Goal: Information Seeking & Learning: Learn about a topic

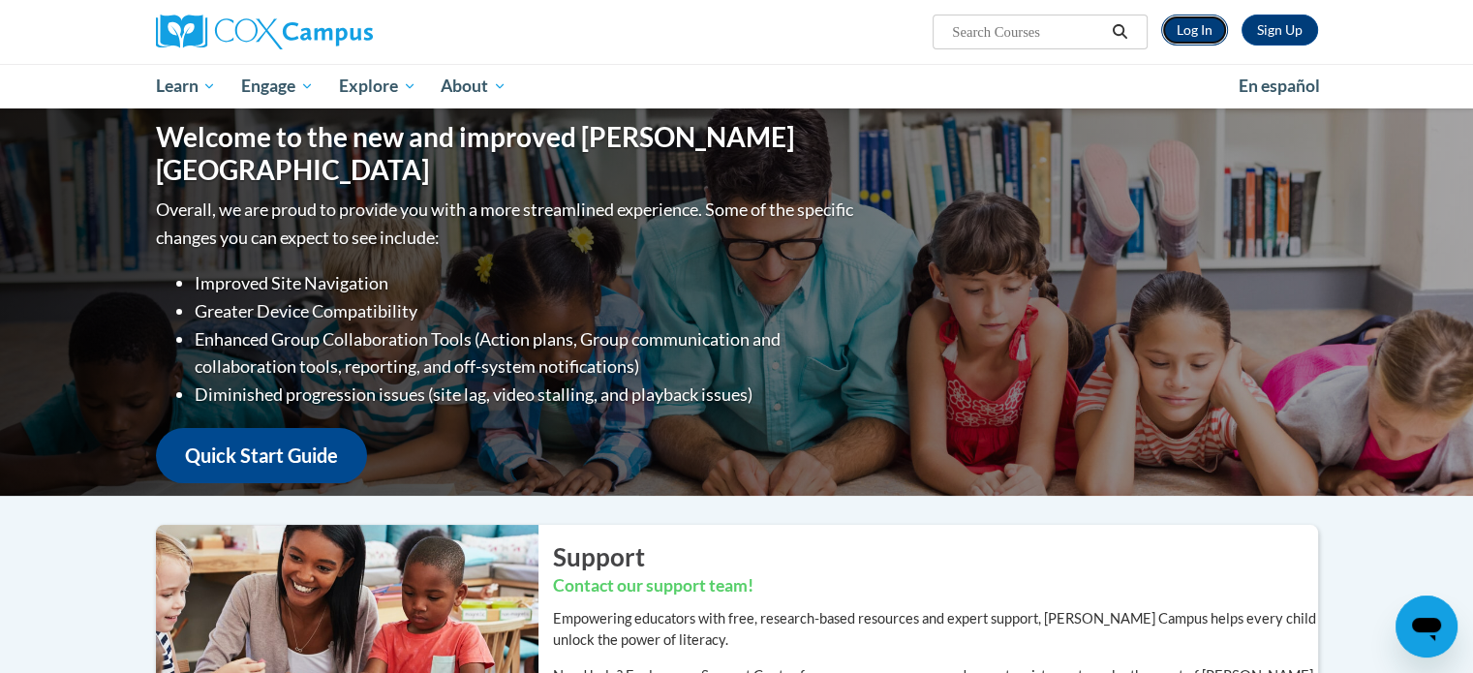
click at [1177, 28] on link "Log In" at bounding box center [1194, 30] width 67 height 31
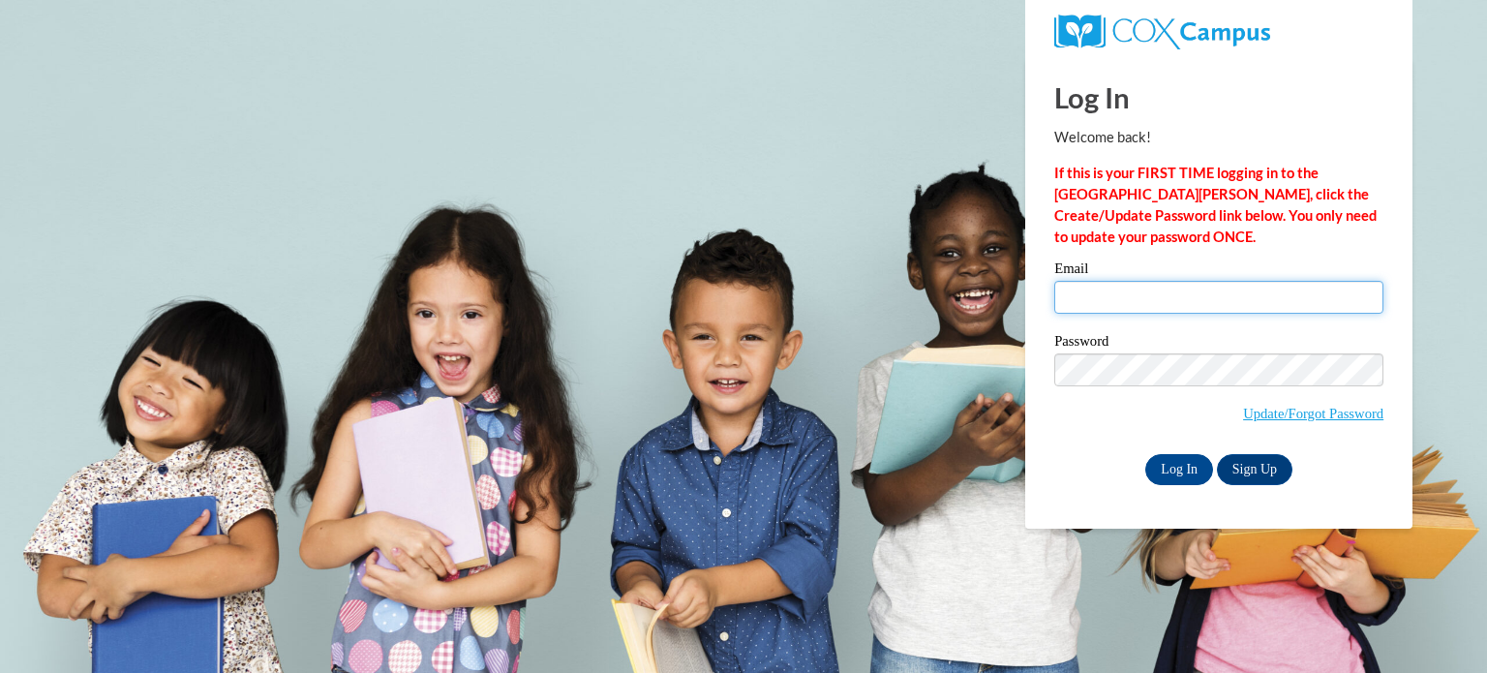
click at [1103, 293] on input "Email" at bounding box center [1218, 297] width 329 height 33
type input "aperri@kusd.edu"
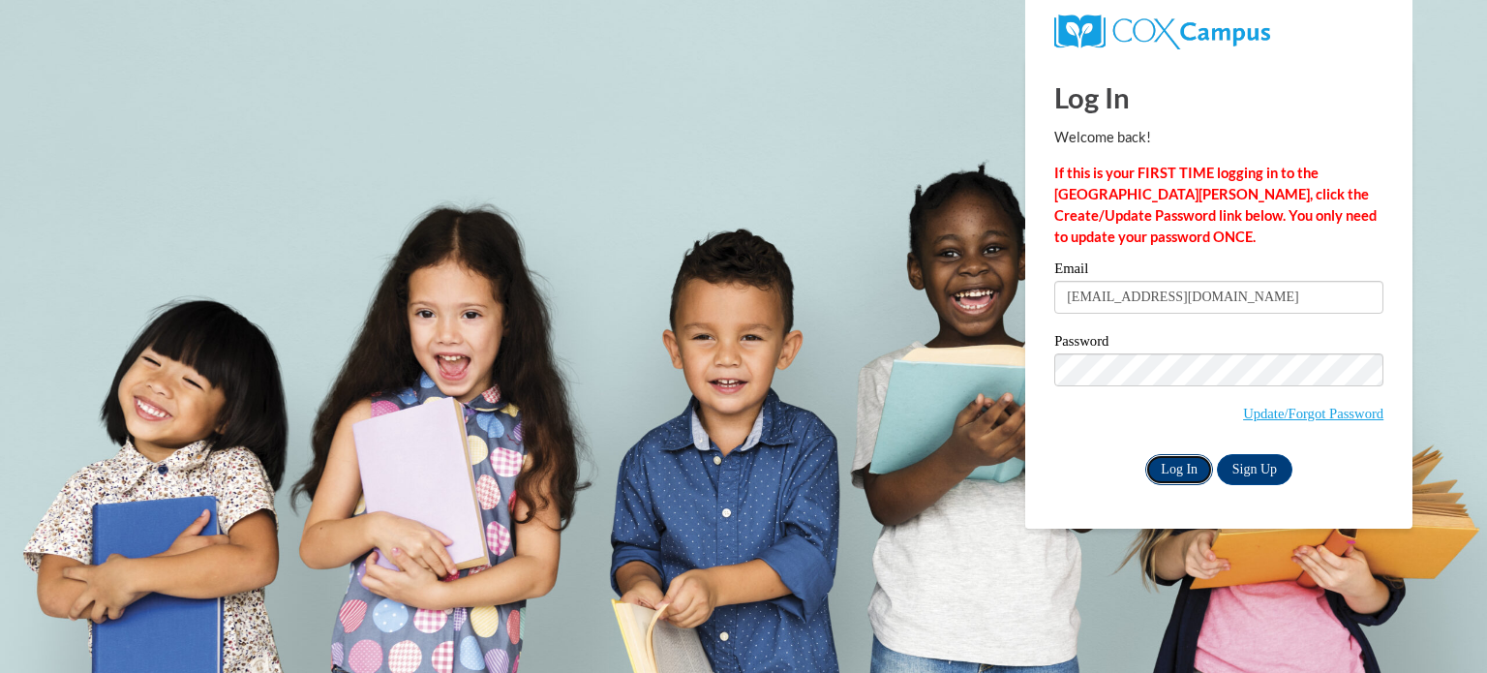
click at [1166, 472] on input "Log In" at bounding box center [1179, 469] width 68 height 31
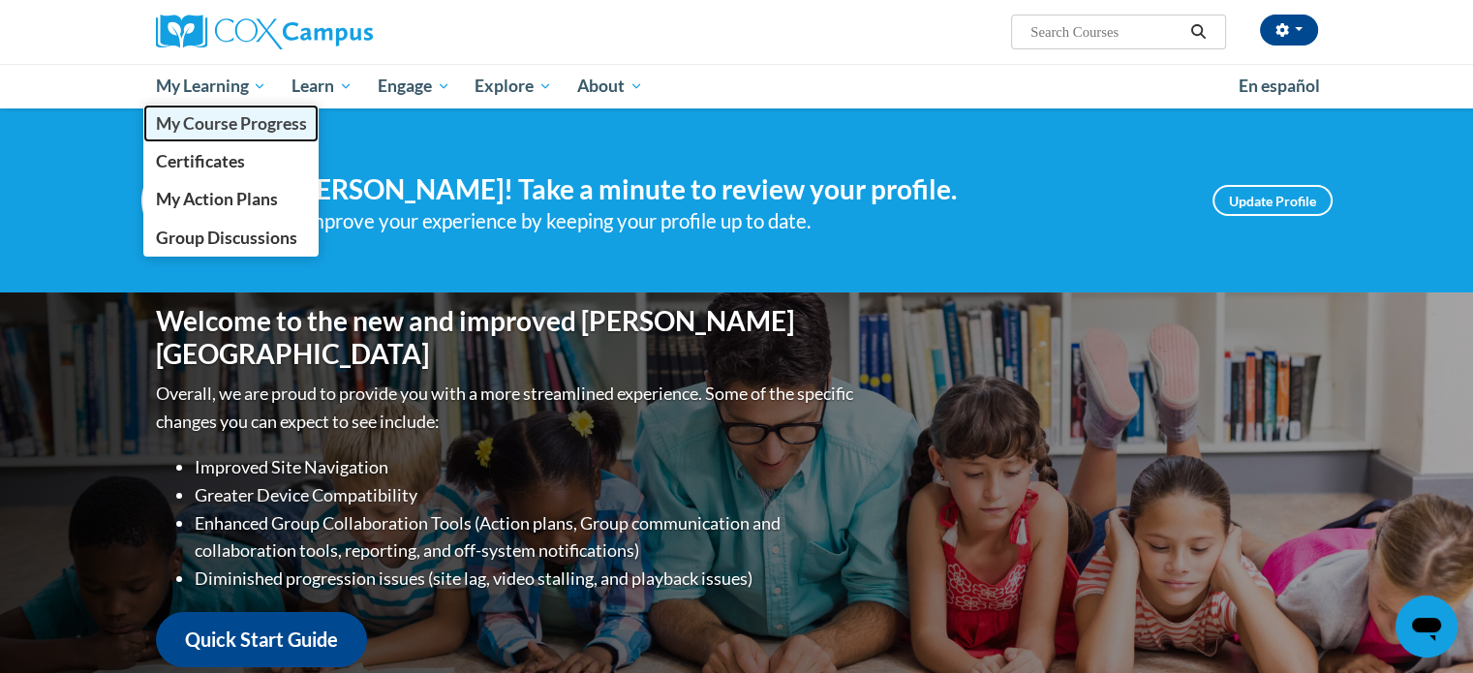
click at [152, 130] on link "My Course Progress" at bounding box center [231, 124] width 176 height 38
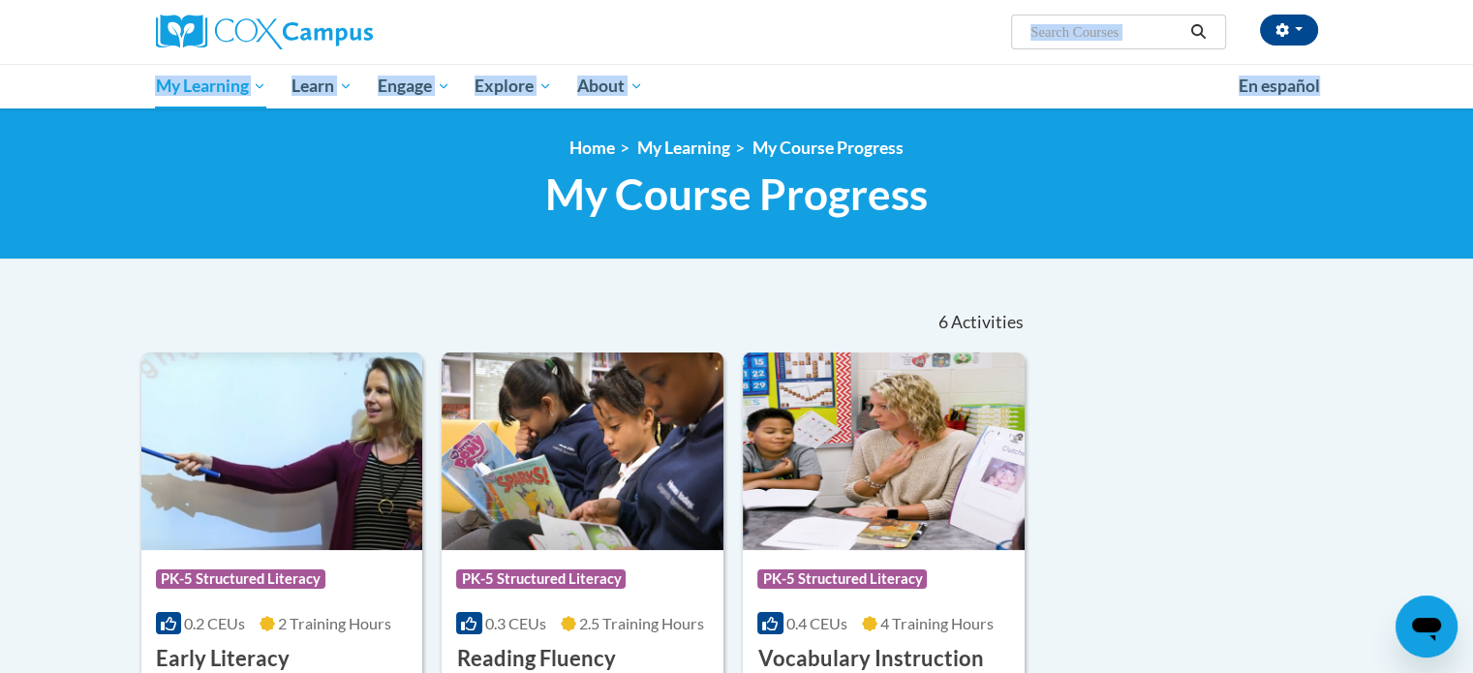
drag, startPoint x: 1470, startPoint y: 29, endPoint x: 1470, endPoint y: 75, distance: 45.5
click at [1470, 75] on div "[PERSON_NAME] (Central Daylight Time GMT-0500 ) My Profile Inbox My Transcripts…" at bounding box center [736, 54] width 1473 height 108
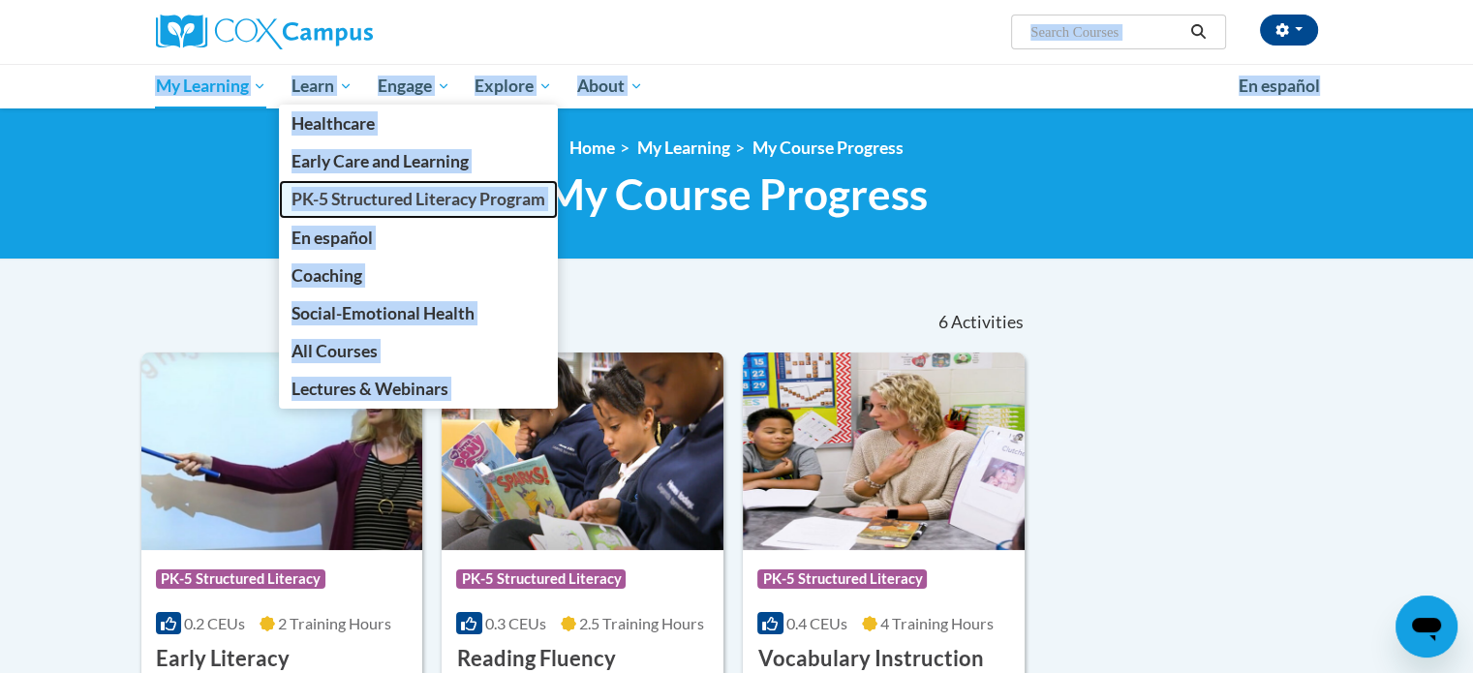
click at [333, 200] on span "PK-5 Structured Literacy Program" at bounding box center [418, 199] width 254 height 20
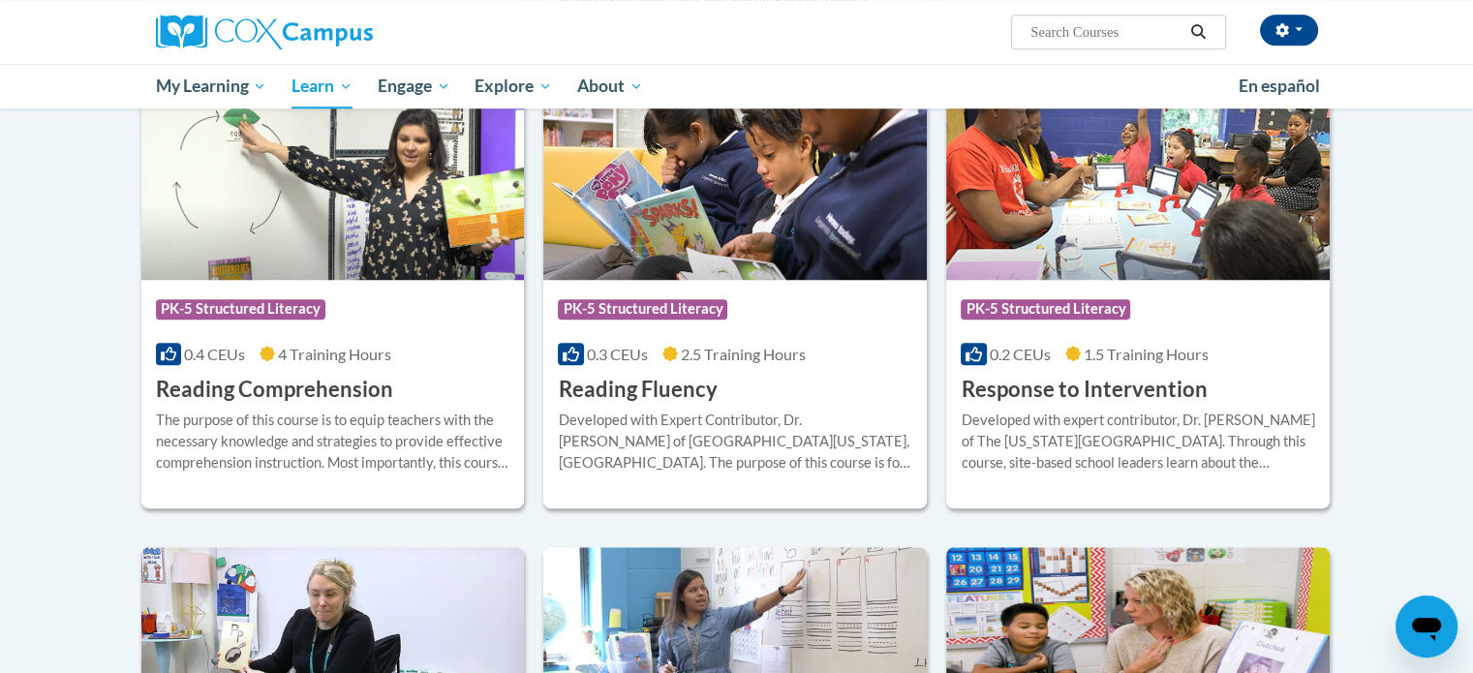
scroll to position [1665, 0]
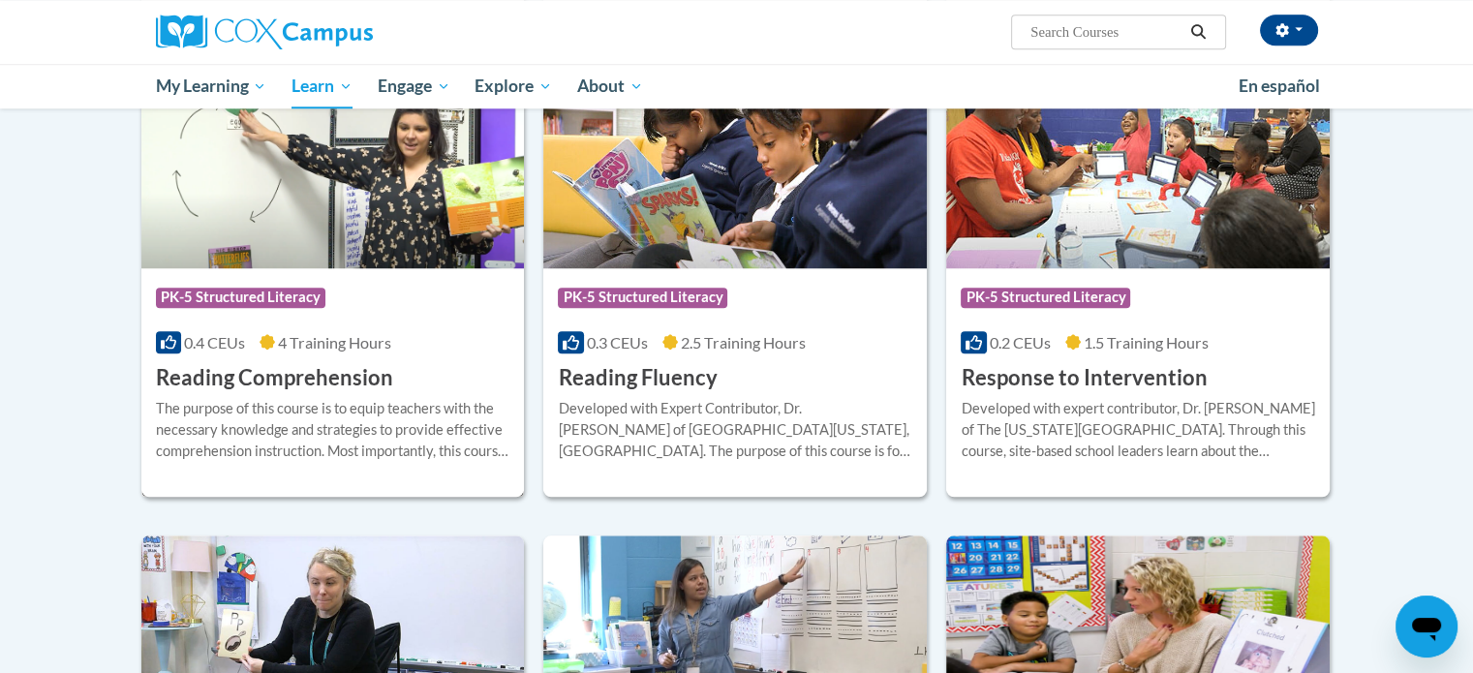
click at [439, 366] on div "Course Category: PK-5 Structured Literacy 0.4 CEUs 4 Training Hours COURSE Read…" at bounding box center [332, 330] width 383 height 124
